Goal: Find specific page/section: Find specific page/section

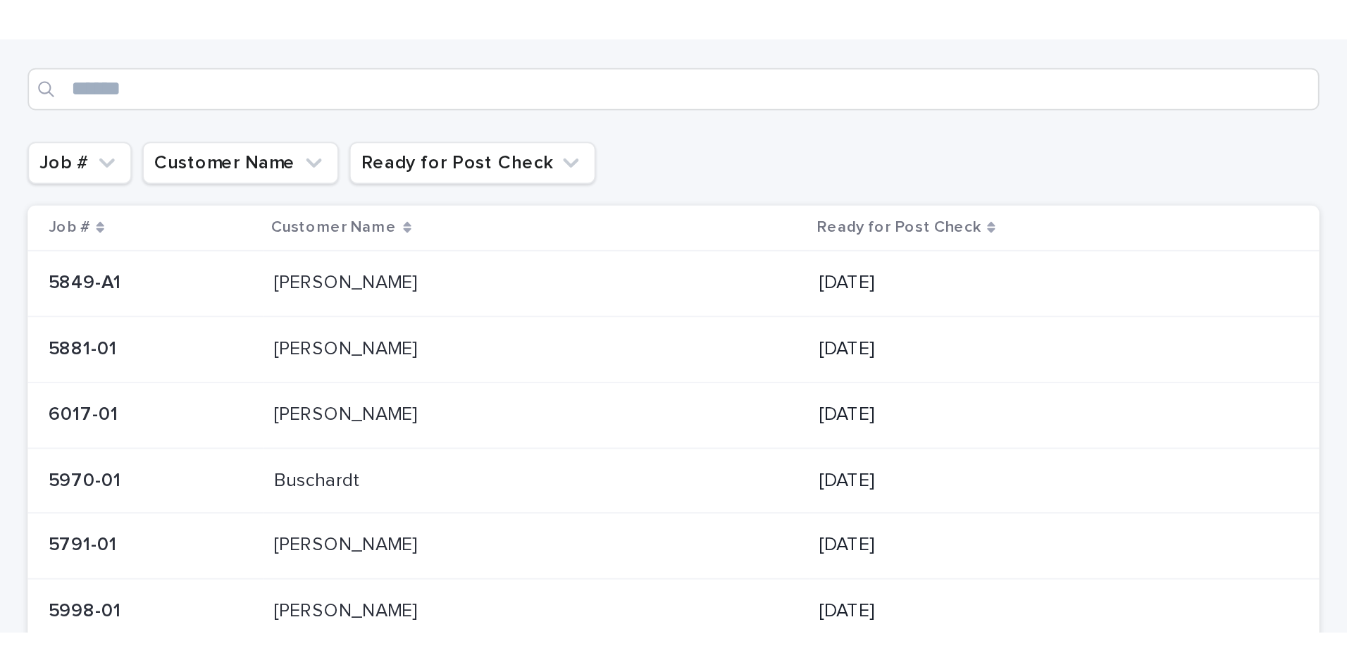
scroll to position [3, 0]
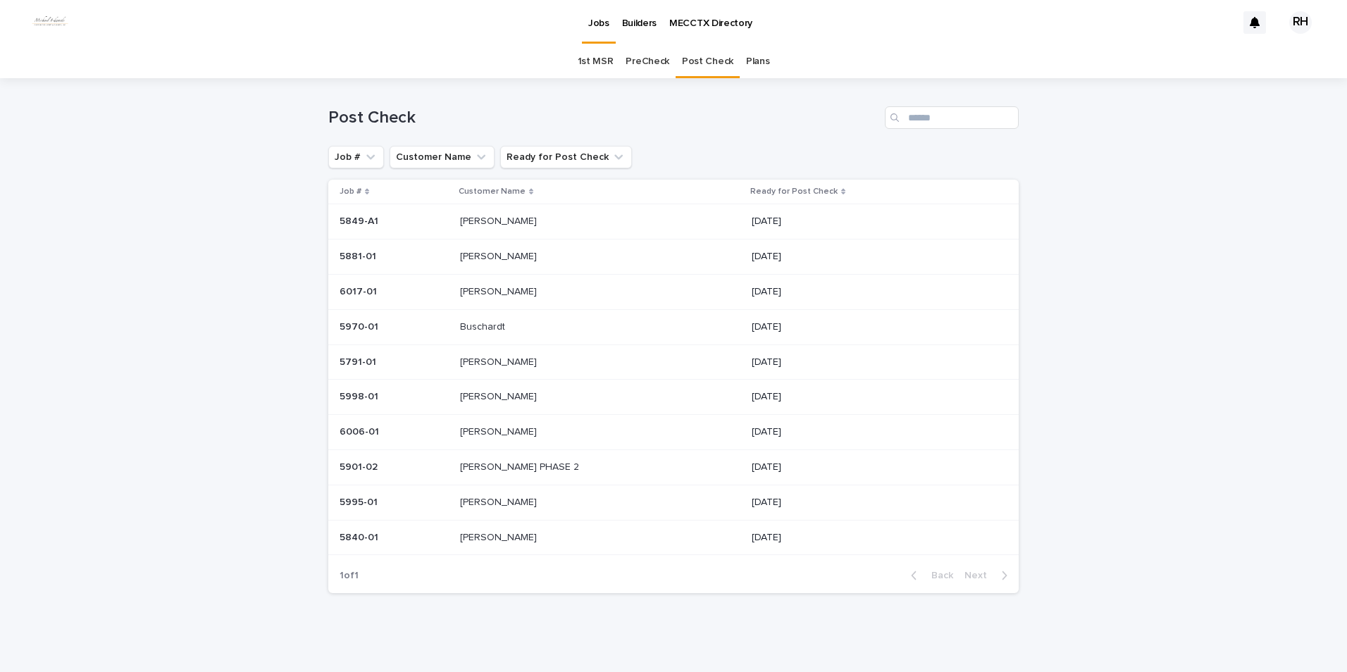
click at [486, 390] on p "[PERSON_NAME]" at bounding box center [500, 395] width 80 height 15
